Goal: Navigation & Orientation: Find specific page/section

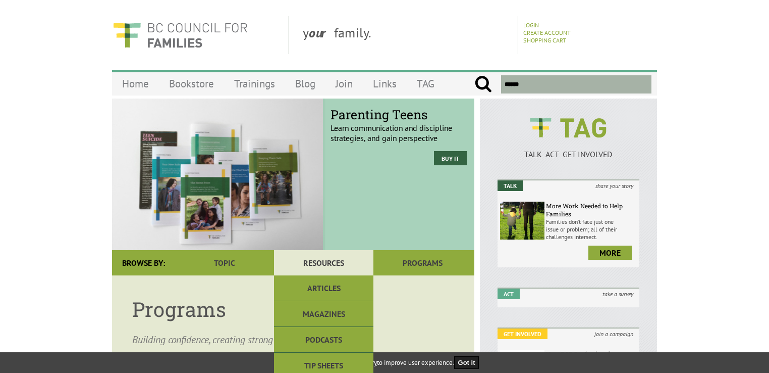
click at [370, 256] on link "Resources" at bounding box center [323, 262] width 99 height 25
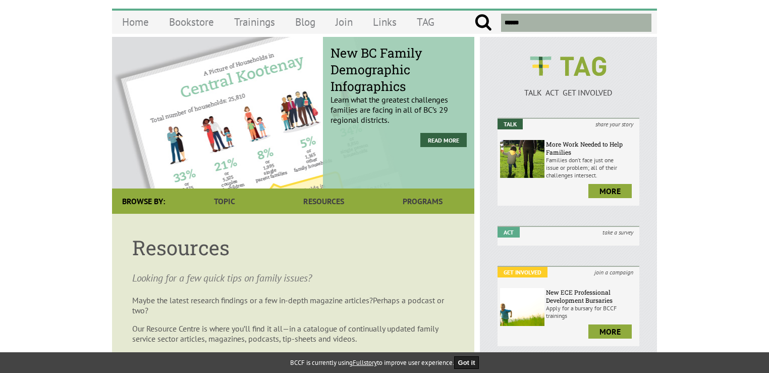
scroll to position [101, 0]
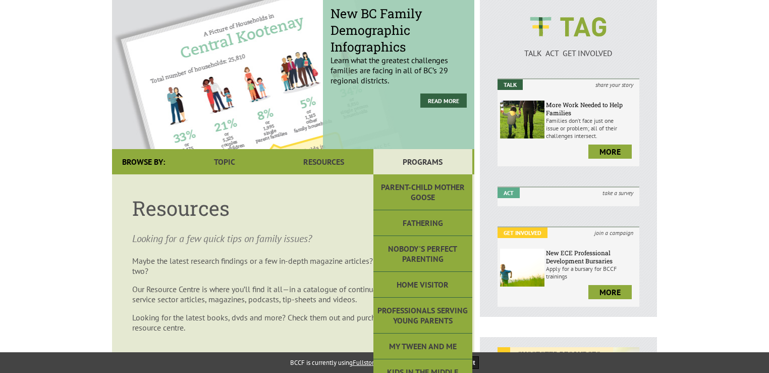
click at [424, 164] on link "Programs" at bounding box center [423, 161] width 99 height 25
